Goal: Task Accomplishment & Management: Use online tool/utility

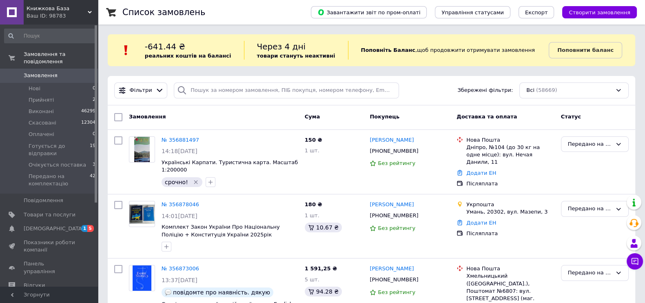
click at [44, 72] on span "Замовлення" at bounding box center [41, 75] width 34 height 7
click at [47, 211] on span "Товари та послуги" at bounding box center [50, 214] width 52 height 7
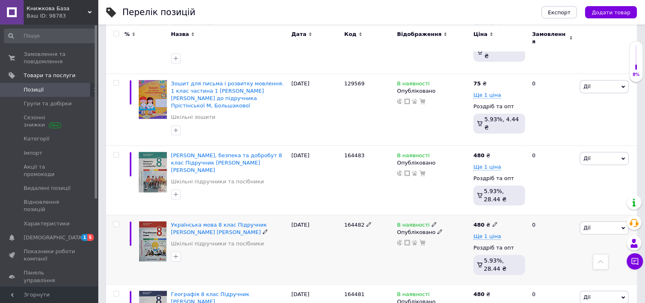
scroll to position [561, 0]
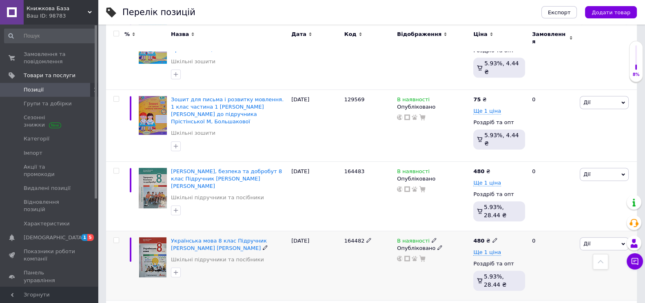
click at [589, 240] on span "Дії" at bounding box center [586, 243] width 7 height 6
click at [554, 276] on li "Копіювати" at bounding box center [574, 281] width 108 height 11
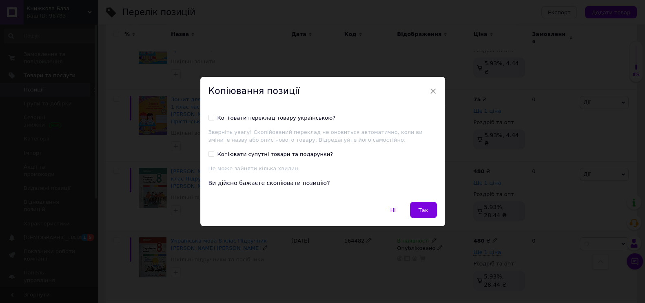
scroll to position [539, 0]
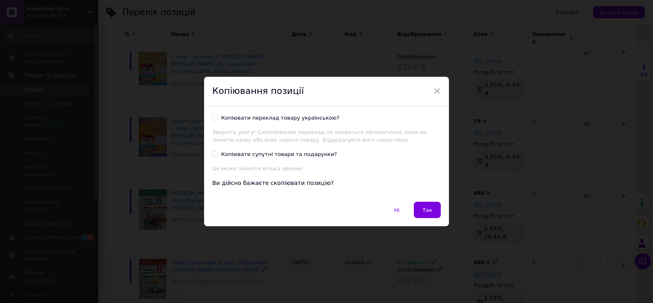
click at [286, 117] on div "Копіювати переклад товару українською?" at bounding box center [280, 117] width 118 height 7
click at [217, 117] on input "Копіювати переклад товару українською?" at bounding box center [214, 117] width 5 height 5
checkbox input "true"
click at [427, 210] on span "Так" at bounding box center [427, 210] width 10 height 6
